Goal: Transaction & Acquisition: Purchase product/service

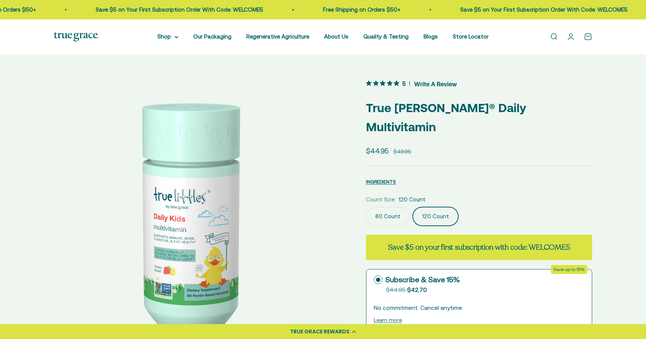
click at [339, 227] on img at bounding box center [477, 216] width 276 height 276
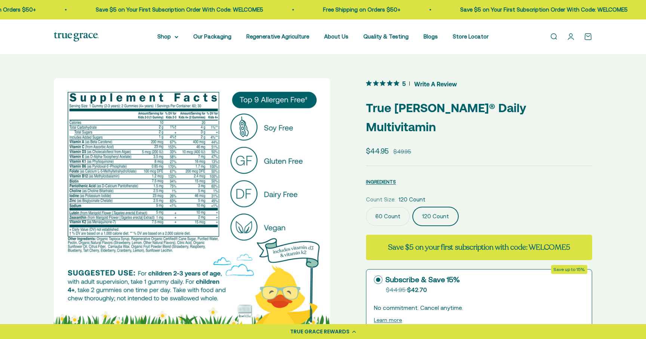
click at [194, 227] on img at bounding box center [192, 216] width 276 height 276
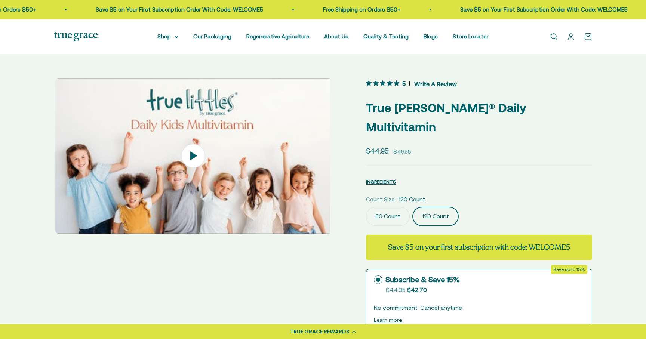
scroll to position [0, 856]
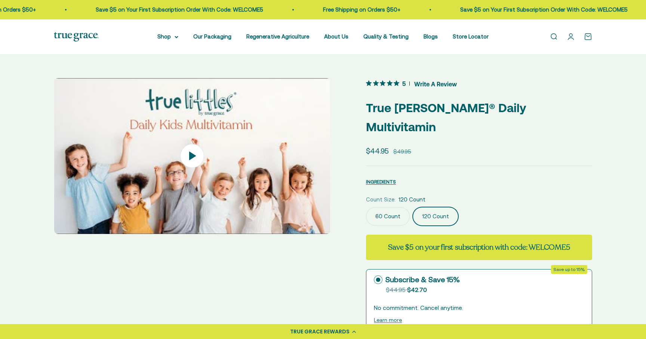
click at [194, 227] on img at bounding box center [192, 156] width 276 height 156
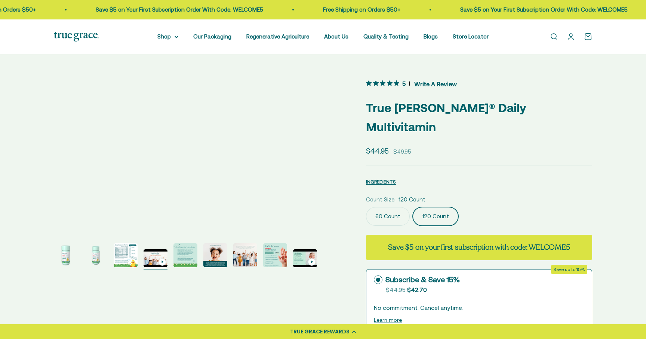
click at [66, 261] on img "Go to item 1" at bounding box center [66, 256] width 24 height 24
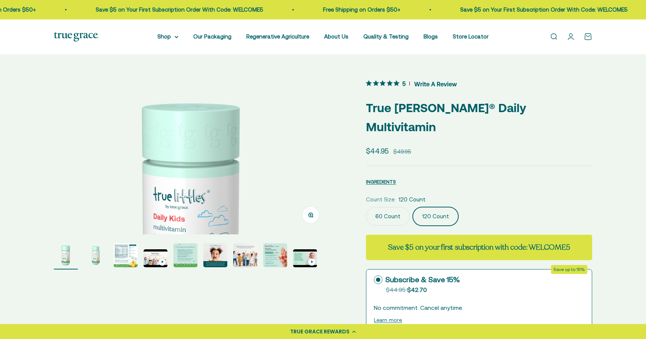
scroll to position [0, 0]
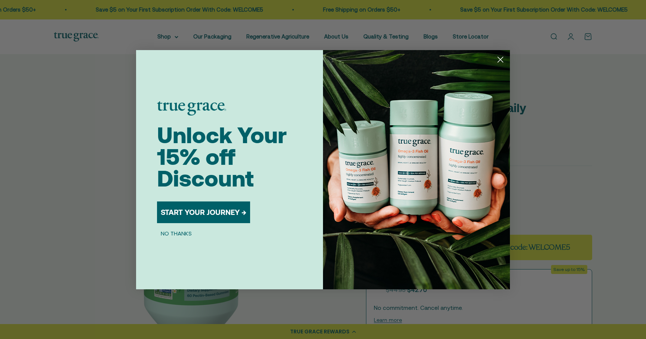
click at [502, 58] on icon "Close dialog" at bounding box center [500, 59] width 5 height 5
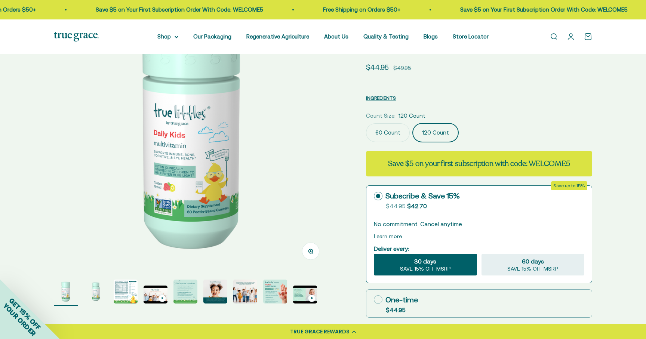
scroll to position [28, 0]
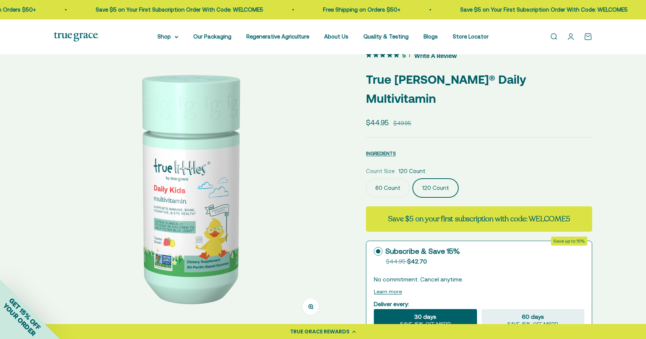
click at [384, 179] on label "60 Count" at bounding box center [388, 188] width 44 height 19
click at [366, 178] on input "60 Count" at bounding box center [366, 178] width 0 height 0
